Goal: Manage account settings

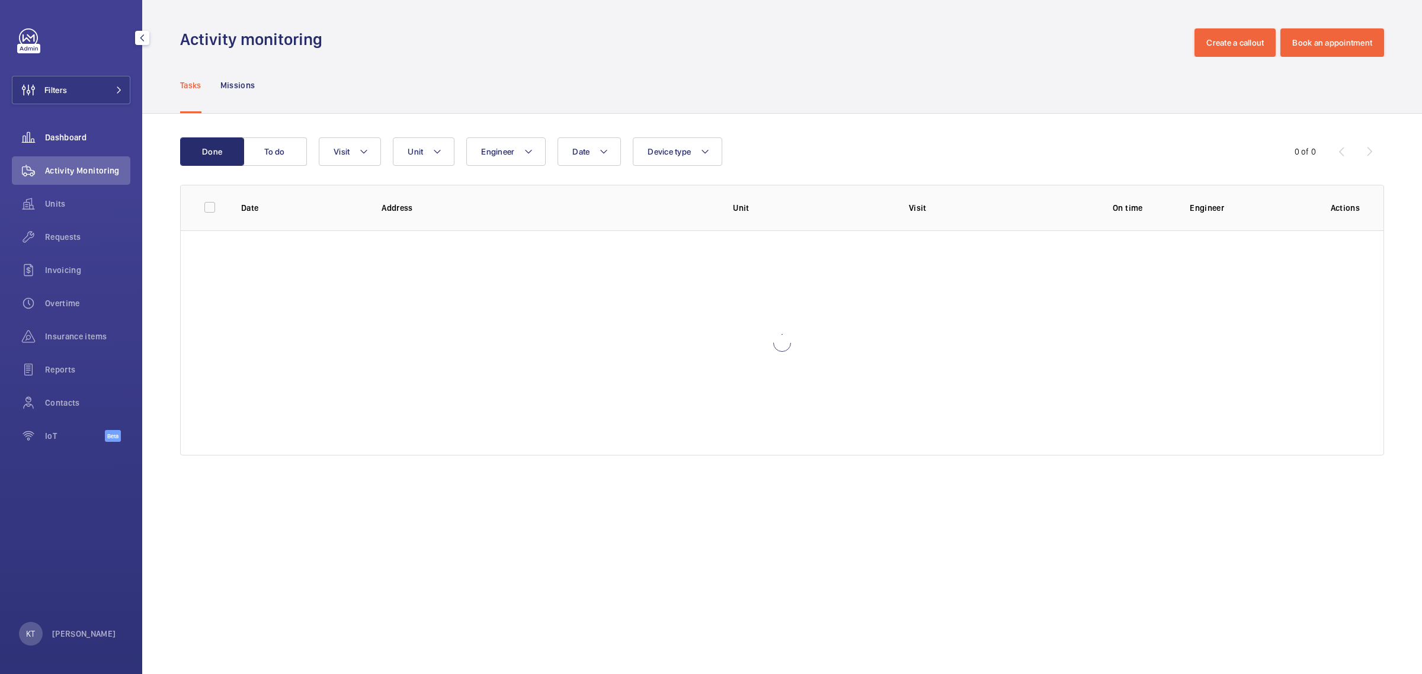
click at [78, 129] on div "Dashboard" at bounding box center [71, 137] width 119 height 28
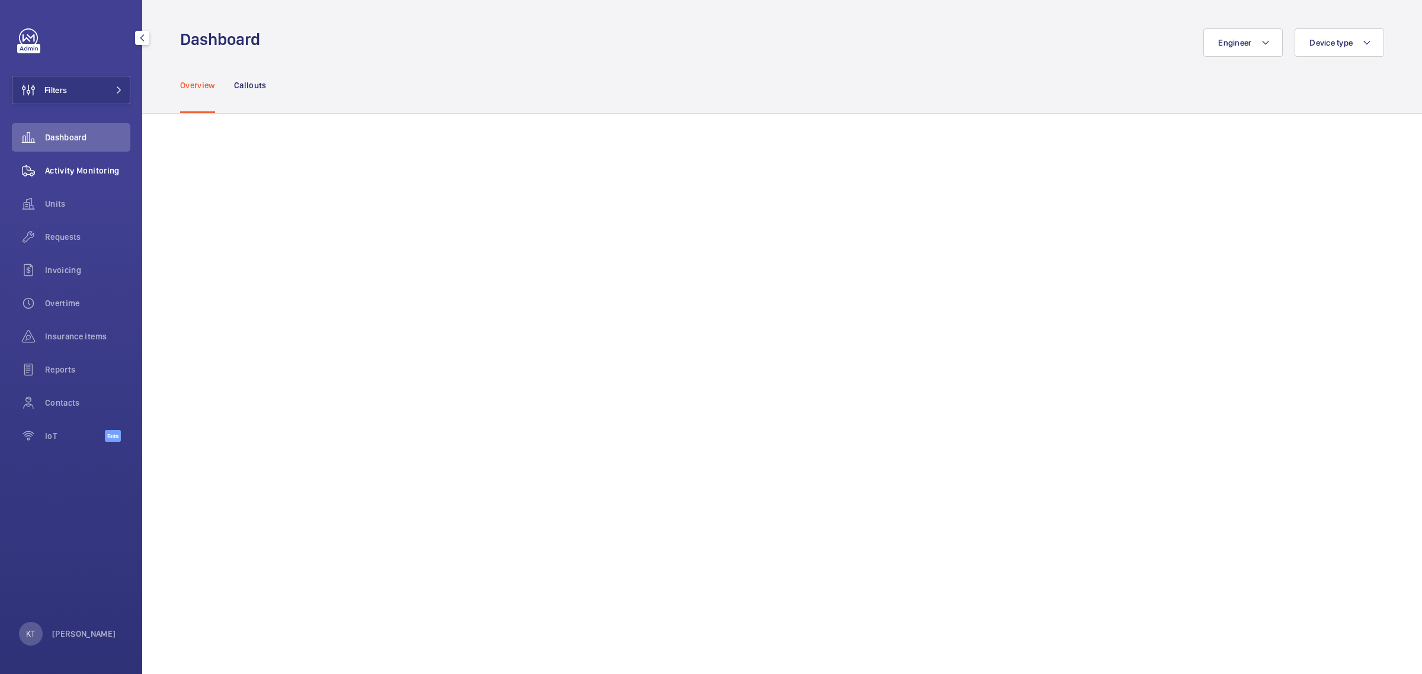
click at [96, 169] on span "Activity Monitoring" at bounding box center [87, 171] width 85 height 12
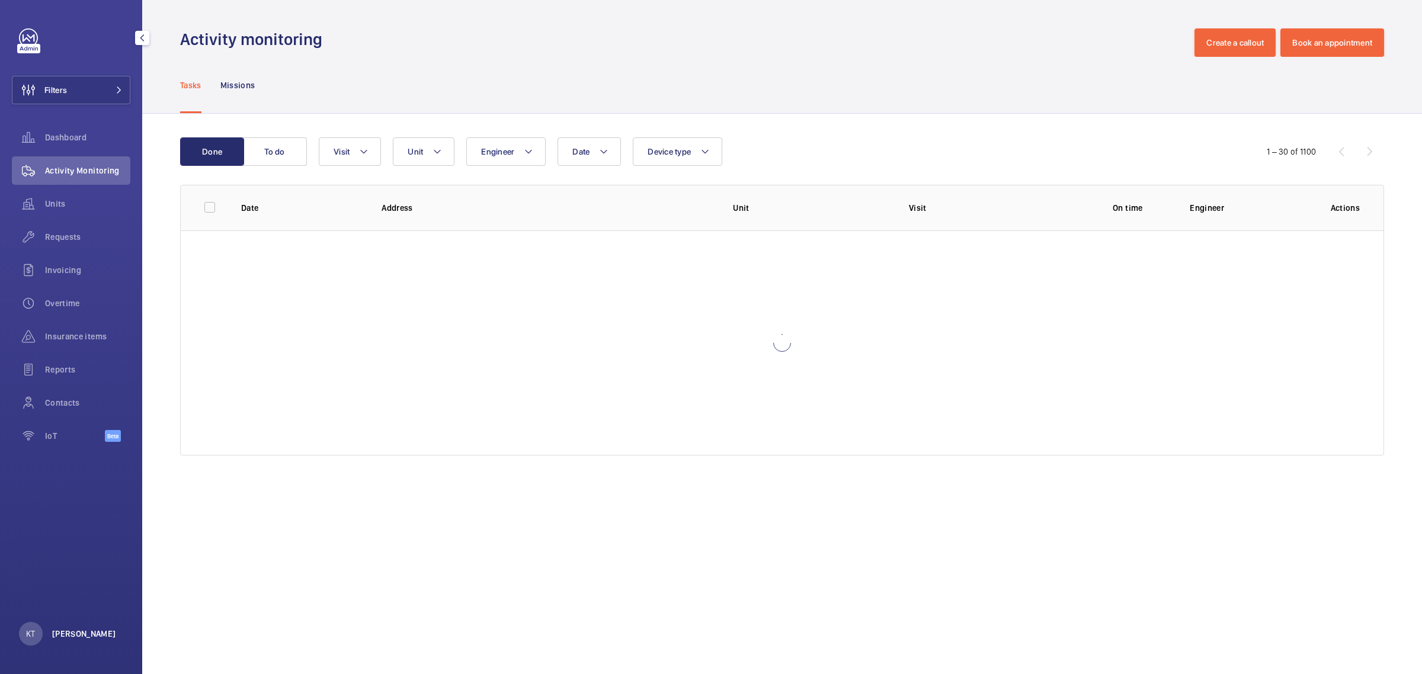
click at [85, 635] on p "[PERSON_NAME]" at bounding box center [84, 634] width 64 height 12
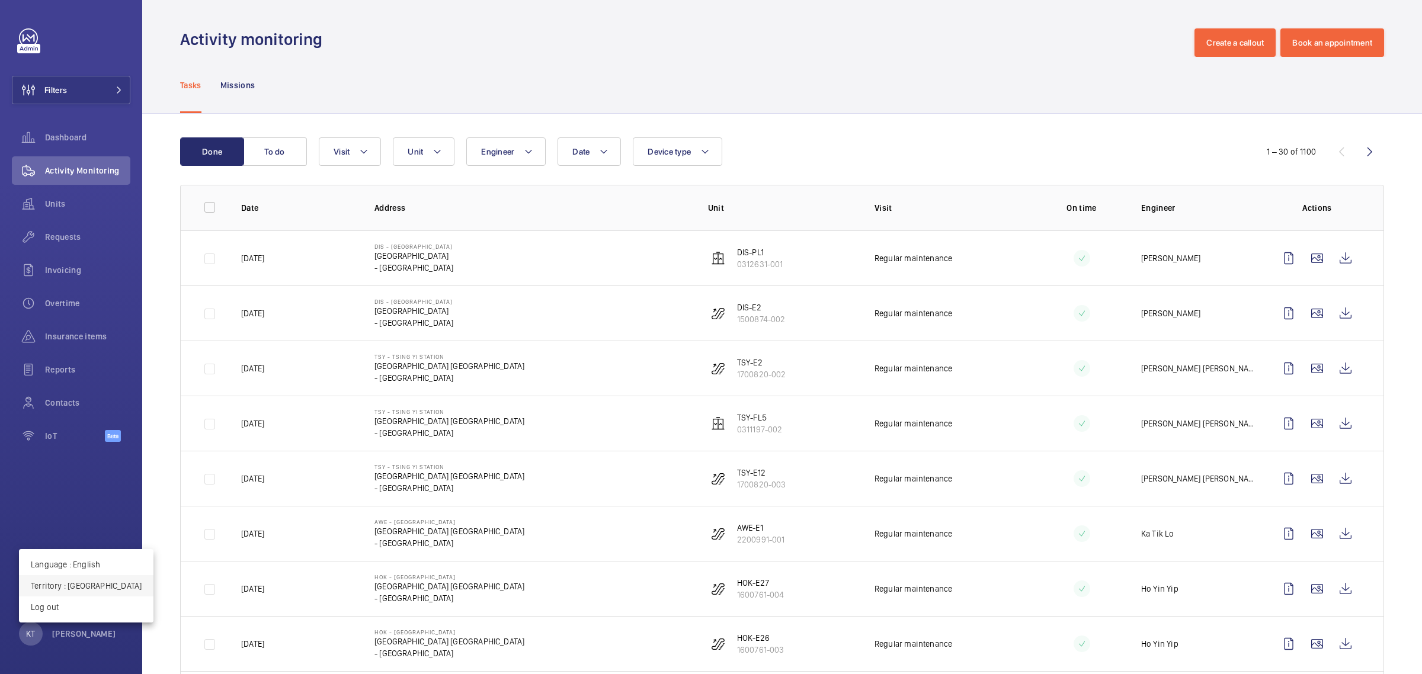
click at [87, 582] on p "Territory : [GEOGRAPHIC_DATA]" at bounding box center [86, 586] width 111 height 12
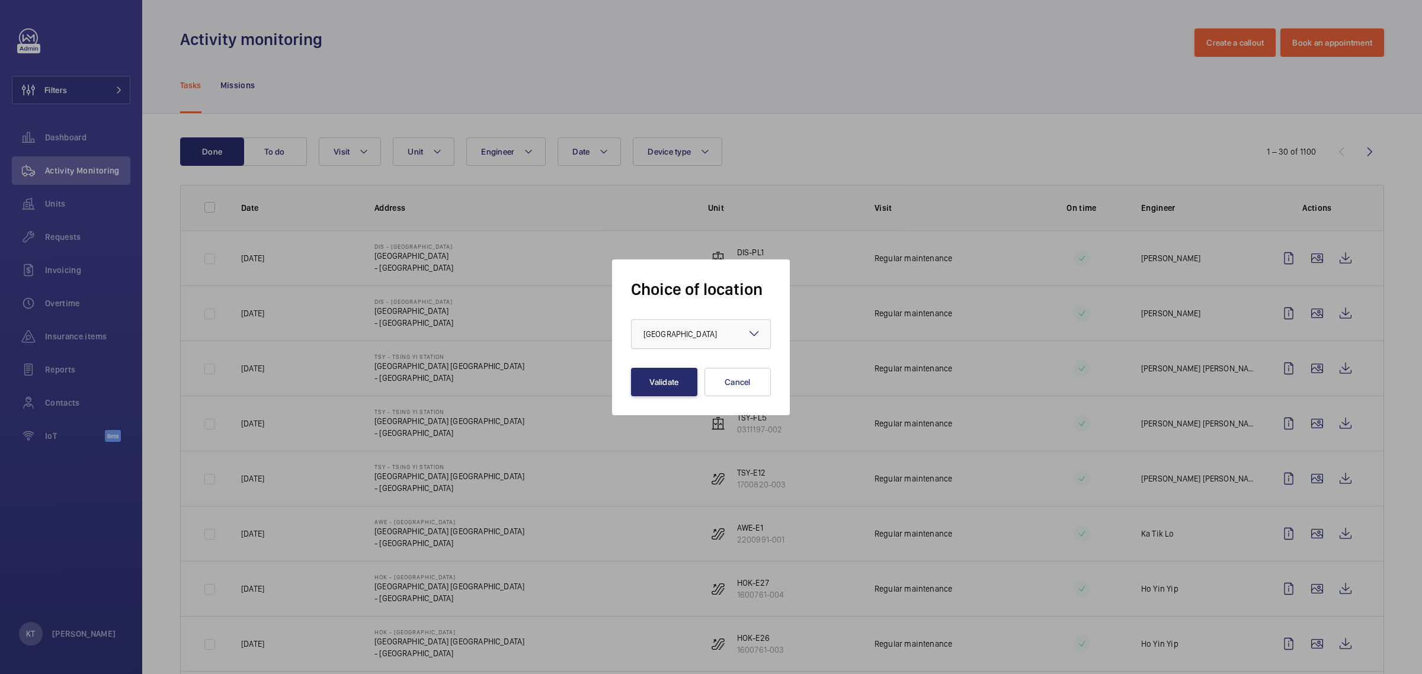
click at [698, 326] on div at bounding box center [701, 334] width 139 height 28
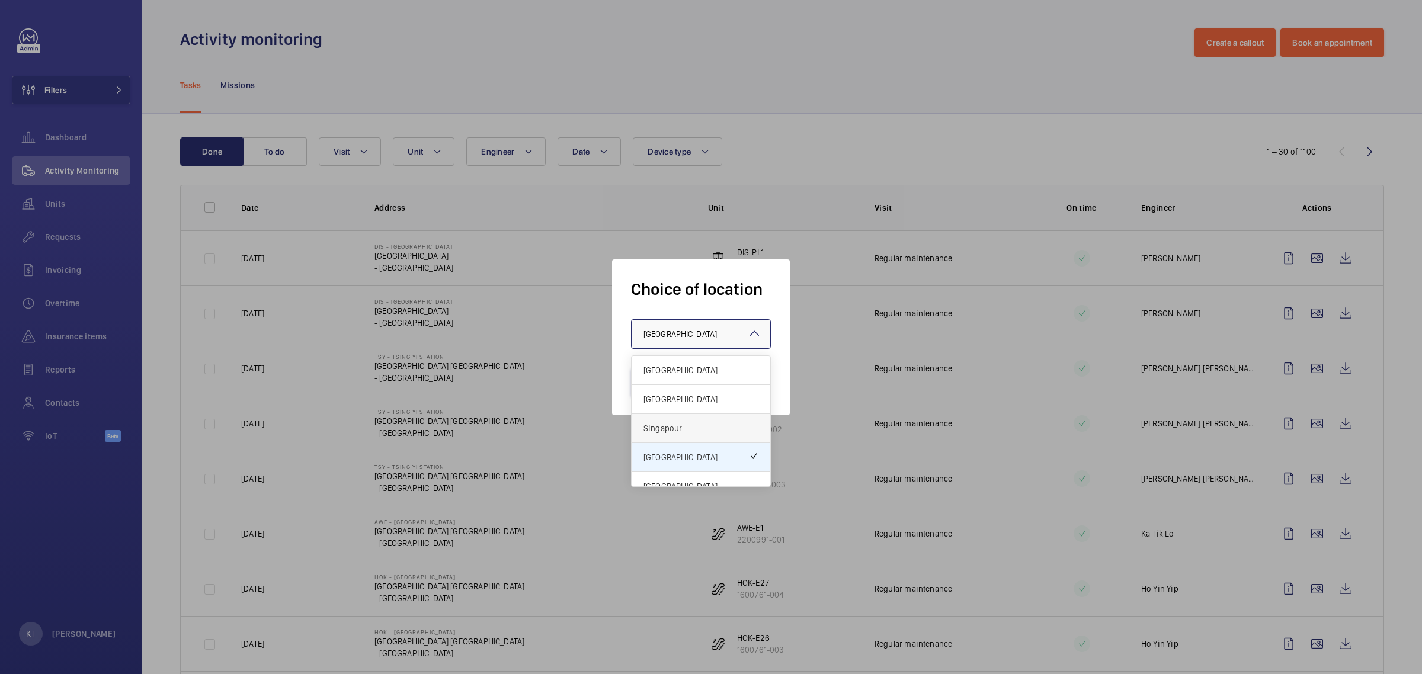
click at [688, 430] on span "Singapour" at bounding box center [700, 428] width 115 height 12
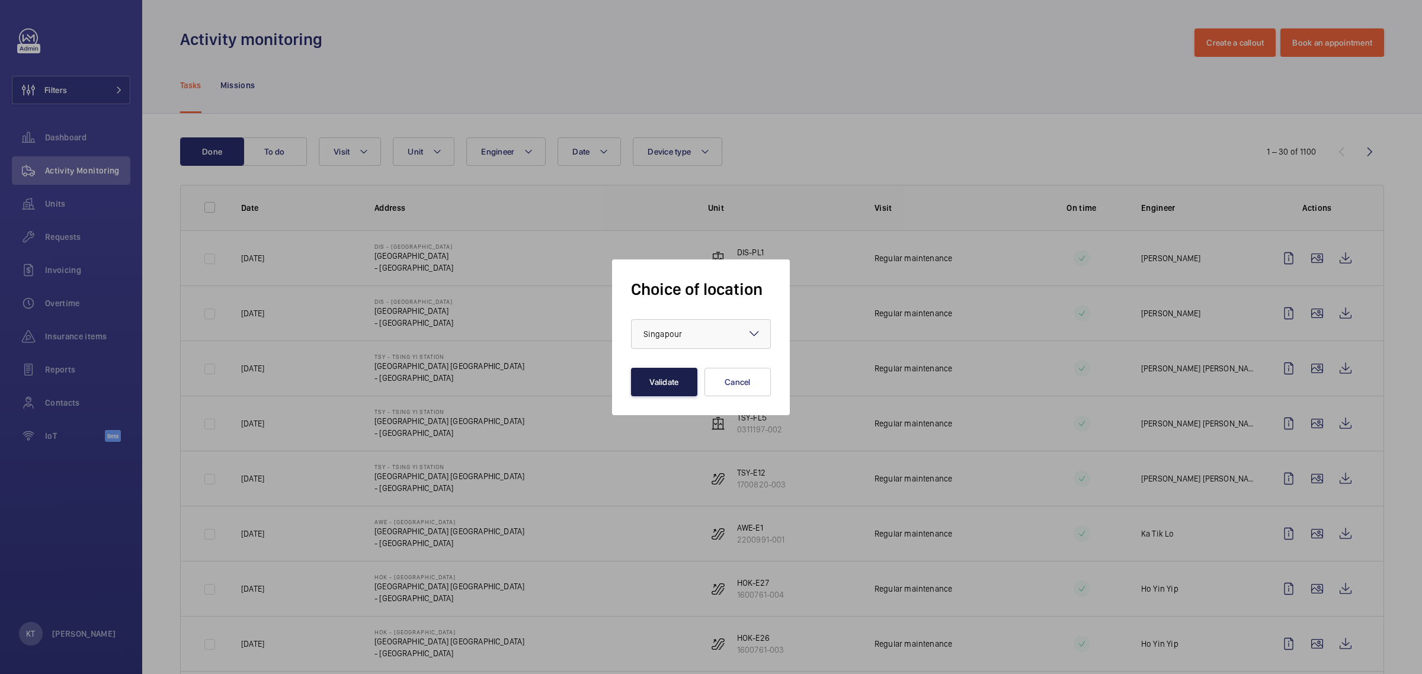
click at [687, 383] on button "Validate" at bounding box center [664, 382] width 66 height 28
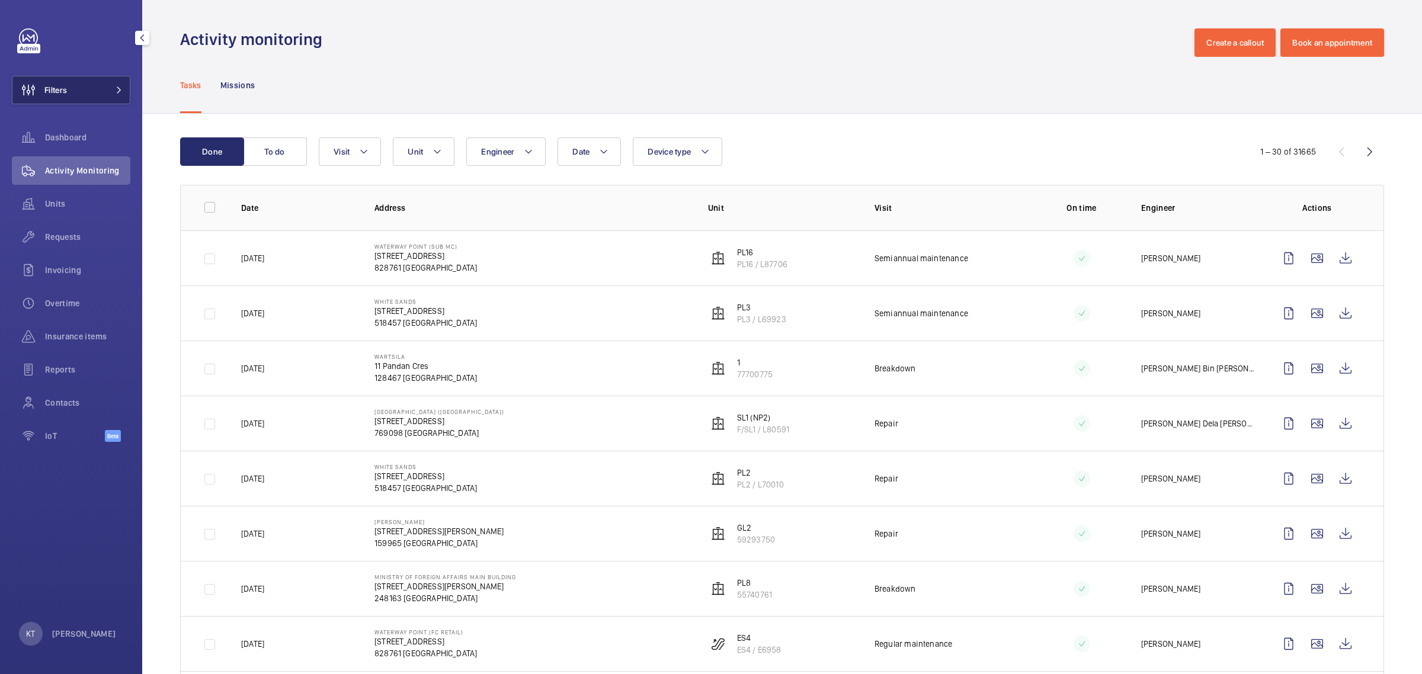
click at [81, 96] on button "Filters" at bounding box center [71, 90] width 119 height 28
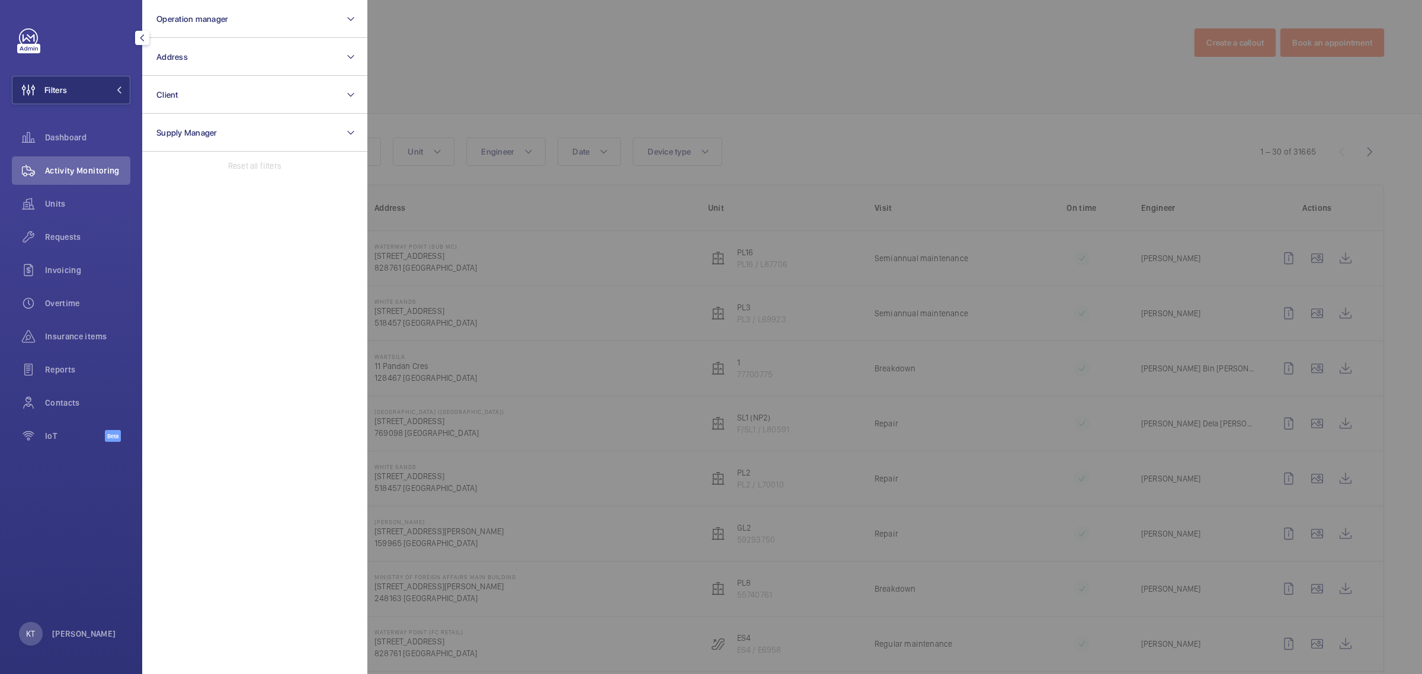
click at [418, 66] on div at bounding box center [1078, 337] width 1422 height 674
